Goal: Answer question/provide support: Share knowledge or assist other users

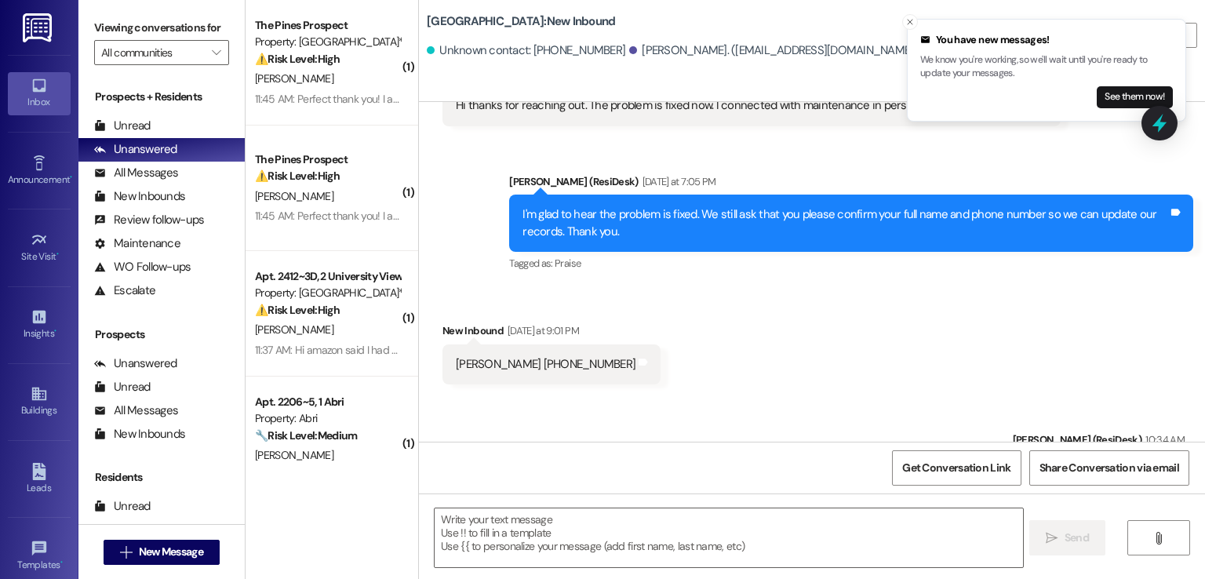
scroll to position [2557, 0]
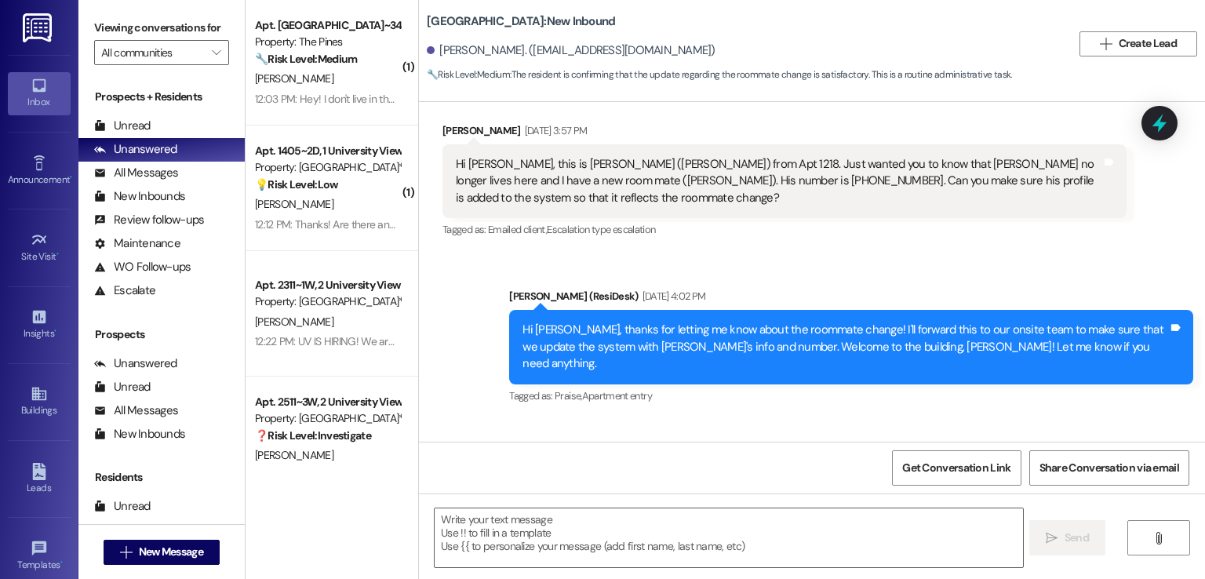
scroll to position [148, 0]
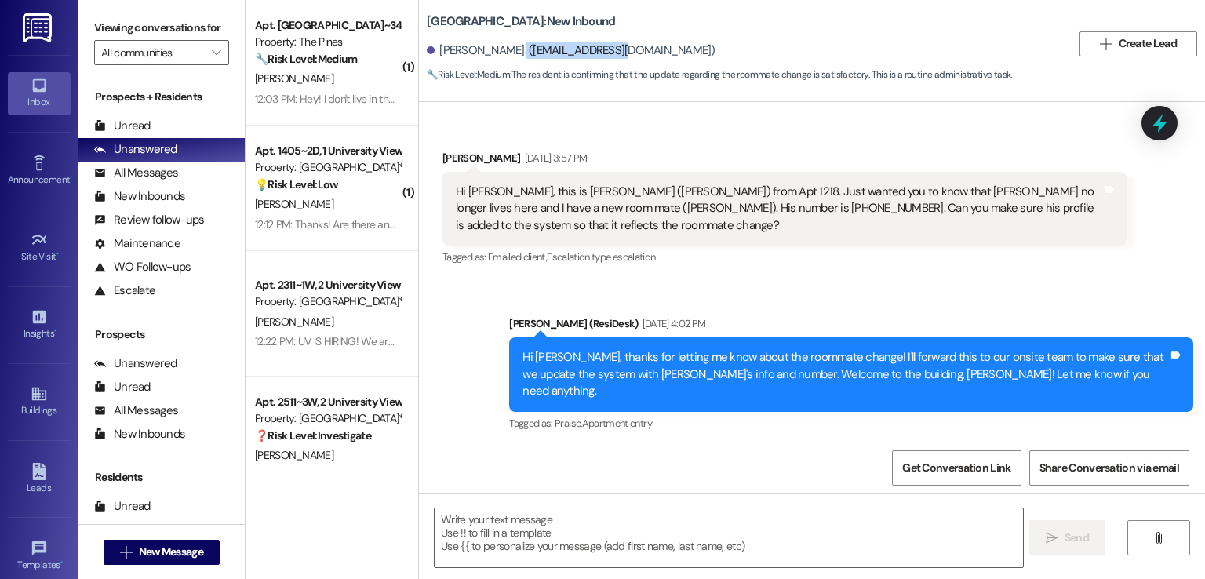
drag, startPoint x: 605, startPoint y: 54, endPoint x: 499, endPoint y: 48, distance: 106.1
click at [499, 48] on div "[PERSON_NAME]. ([EMAIL_ADDRESS][DOMAIN_NAME])" at bounding box center [571, 50] width 289 height 16
copy div "[EMAIL_ADDRESS][DOMAIN_NAME]"
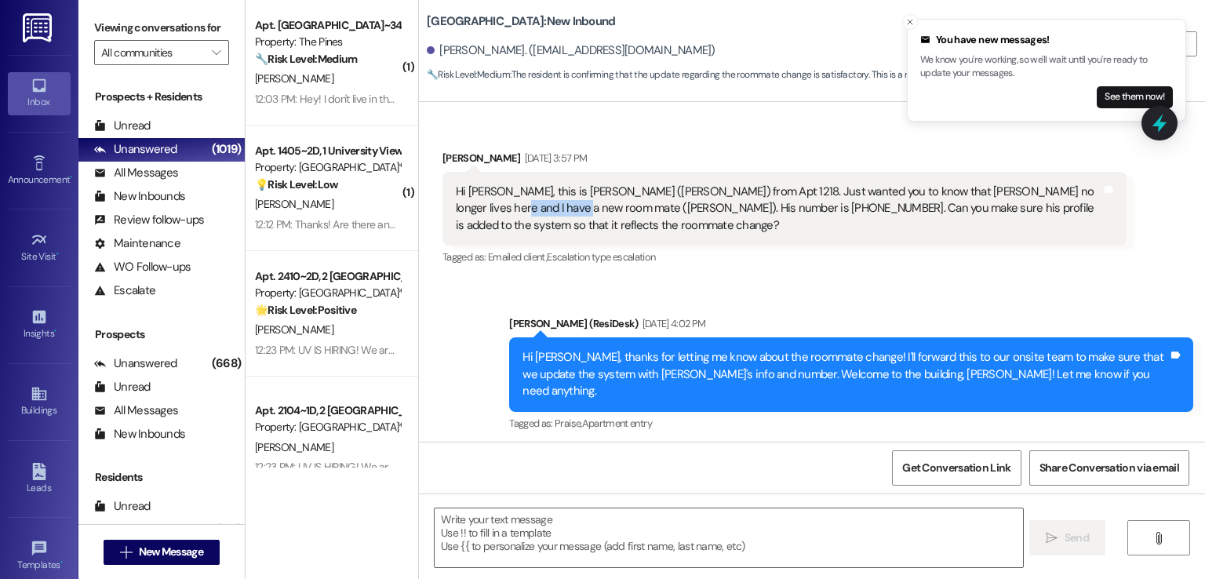
drag, startPoint x: 518, startPoint y: 204, endPoint x: 452, endPoint y: 208, distance: 66.0
click at [456, 208] on div "Hi [PERSON_NAME], this is [PERSON_NAME] ([PERSON_NAME]) from Apt 1218. Just wan…" at bounding box center [779, 209] width 646 height 50
copy div "[PERSON_NAME]"
